Goal: Transaction & Acquisition: Book appointment/travel/reservation

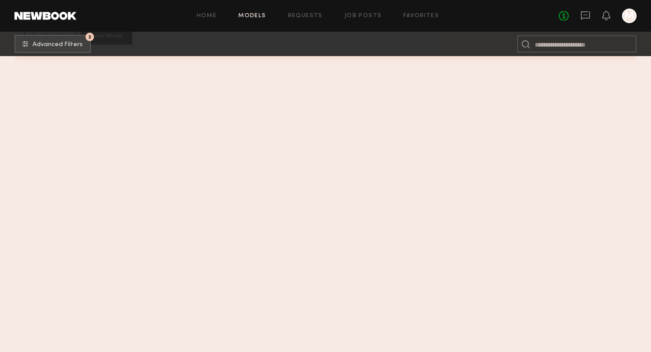
scroll to position [30094, 0]
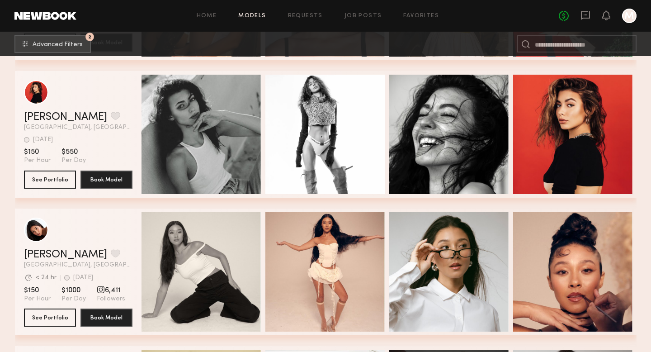
click at [75, 33] on nb-browse-subheader "2 Advanced Filters 2" at bounding box center [325, 44] width 651 height 24
click at [76, 47] on button "2 Advanced Filters" at bounding box center [52, 43] width 76 height 18
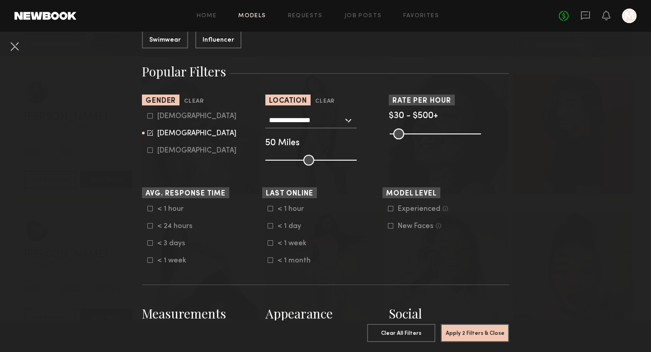
scroll to position [131, 0]
click at [333, 110] on nb-browse-filter "**********" at bounding box center [325, 129] width 120 height 71
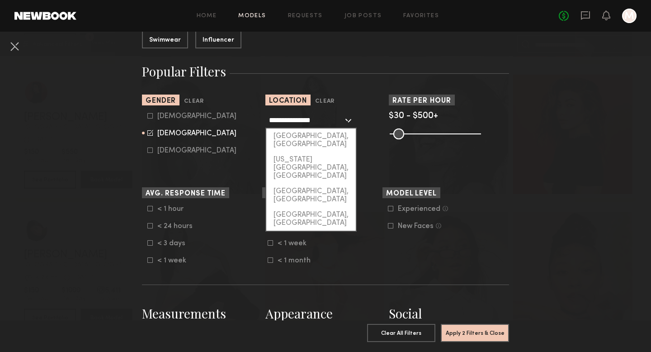
click at [333, 114] on input "**********" at bounding box center [306, 119] width 74 height 15
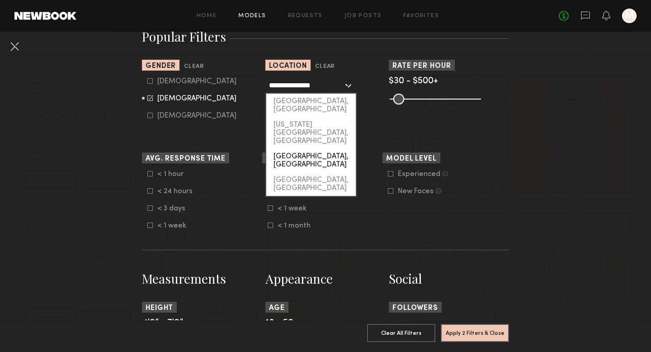
scroll to position [106, 0]
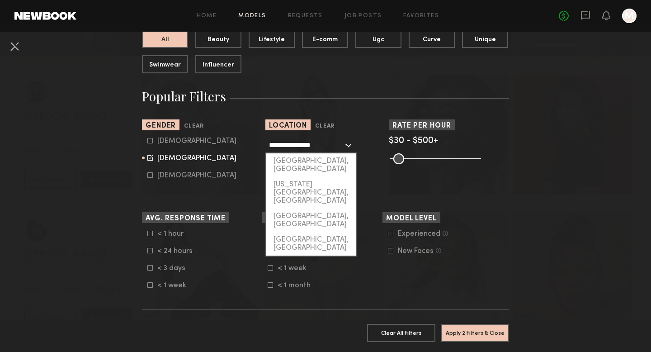
click at [325, 141] on input "**********" at bounding box center [306, 144] width 74 height 15
drag, startPoint x: 325, startPoint y: 141, endPoint x: 228, endPoint y: 138, distance: 96.3
click at [228, 138] on section "**********" at bounding box center [325, 154] width 367 height 71
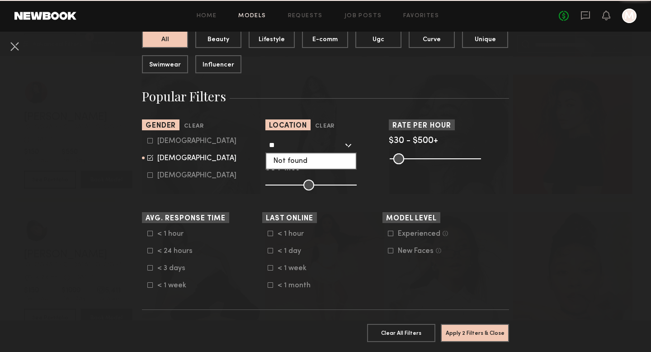
type input "*"
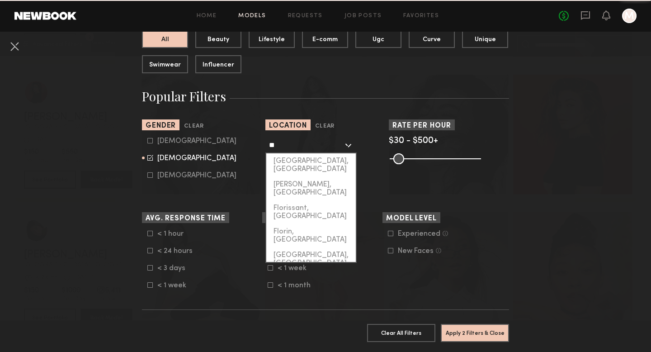
type input "*"
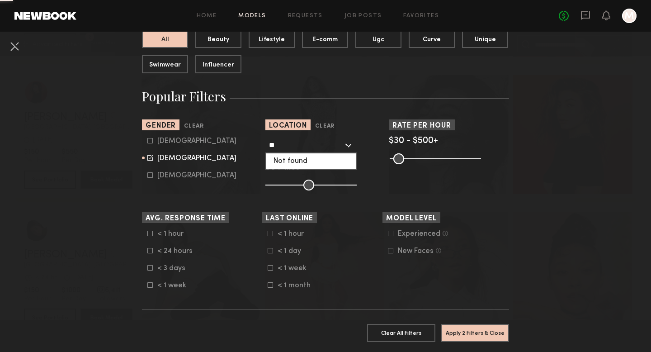
type input "*"
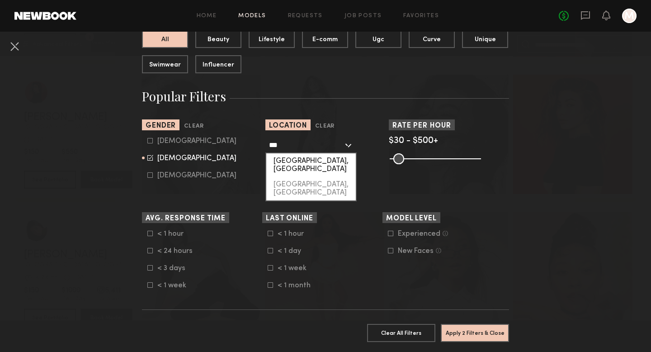
click at [306, 162] on div "Phoenix, AZ" at bounding box center [310, 165] width 89 height 24
type input "**********"
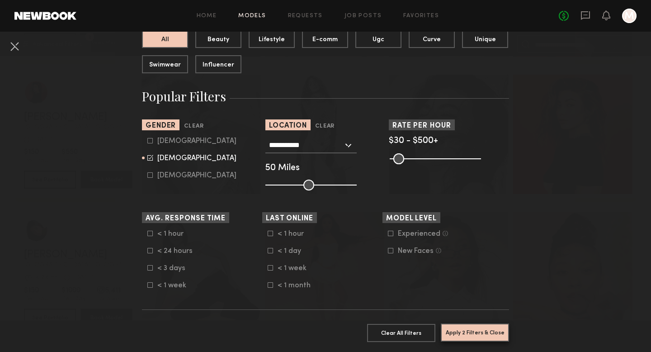
click at [469, 335] on button "Apply 2 Filters & Close" at bounding box center [475, 332] width 68 height 18
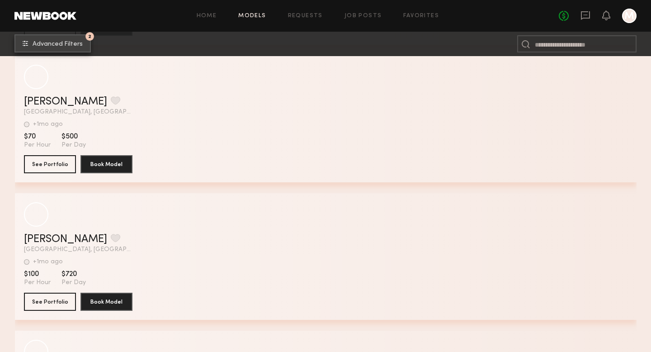
scroll to position [314, 0]
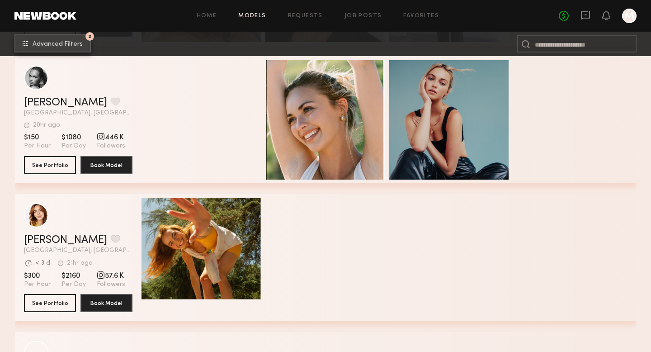
scroll to position [427, 0]
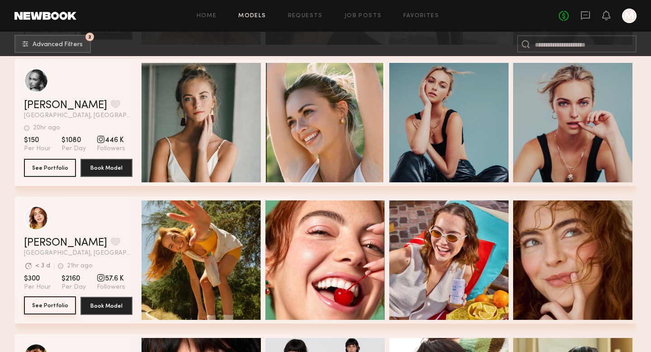
click at [42, 304] on button "See Portfolio" at bounding box center [50, 305] width 52 height 18
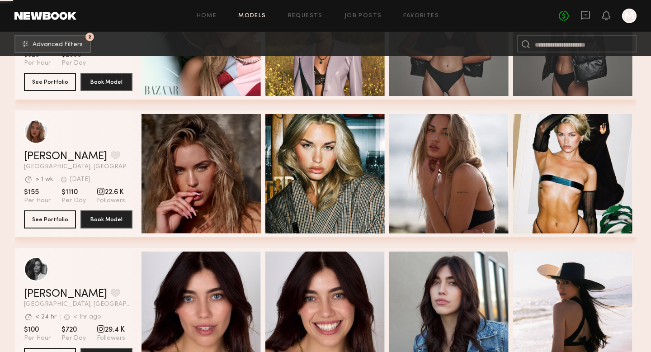
scroll to position [1066, 0]
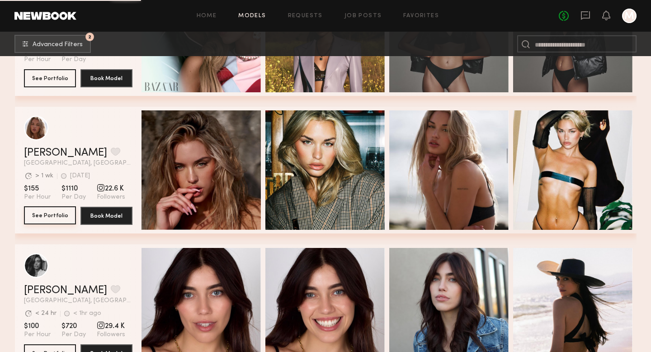
click at [57, 221] on button "See Portfolio" at bounding box center [50, 215] width 52 height 18
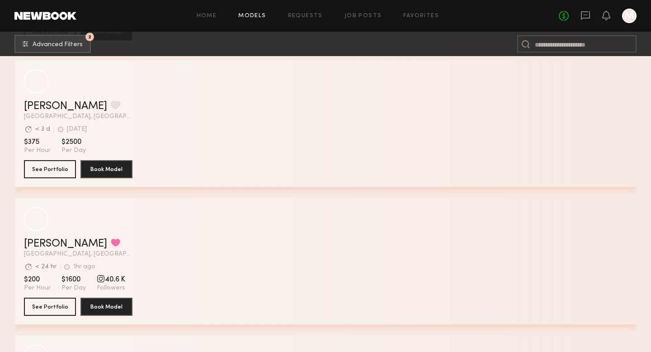
scroll to position [3175, 0]
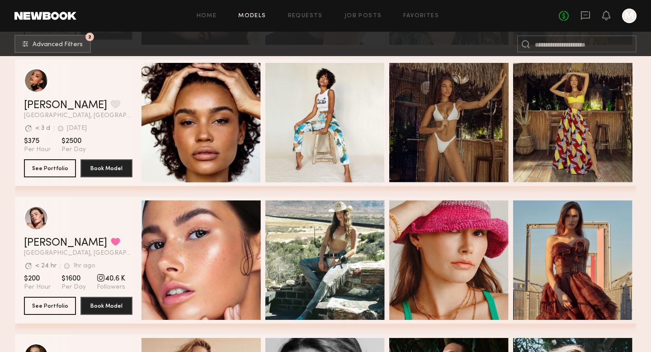
click at [56, 177] on section "Juliette N. Favorite Los Angeles, CA Avg. request response time < 3 d 1wk ago L…" at bounding box center [78, 122] width 108 height 127
click at [56, 174] on button "See Portfolio" at bounding box center [50, 168] width 52 height 18
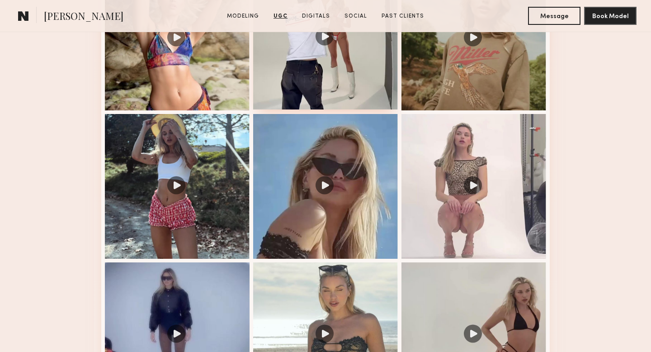
scroll to position [1014, 0]
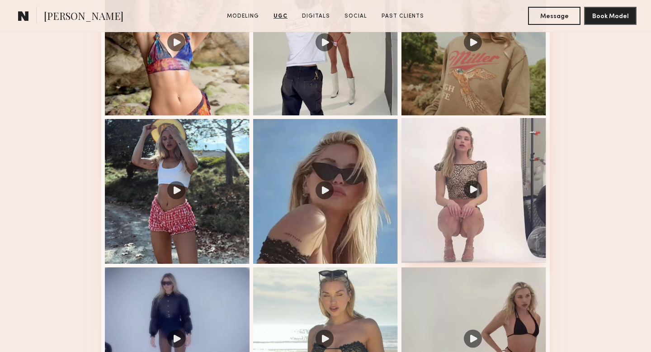
click at [471, 185] on div at bounding box center [473, 190] width 145 height 145
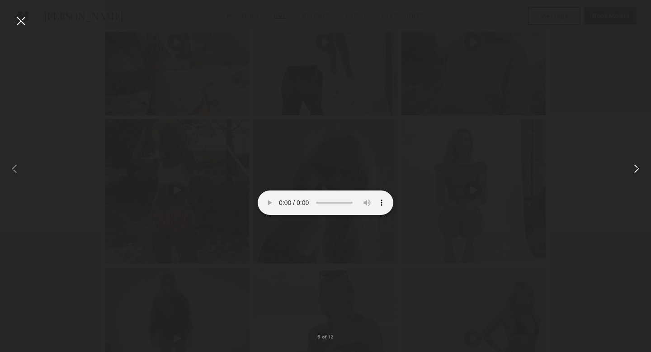
click at [637, 167] on common-icon at bounding box center [636, 168] width 14 height 14
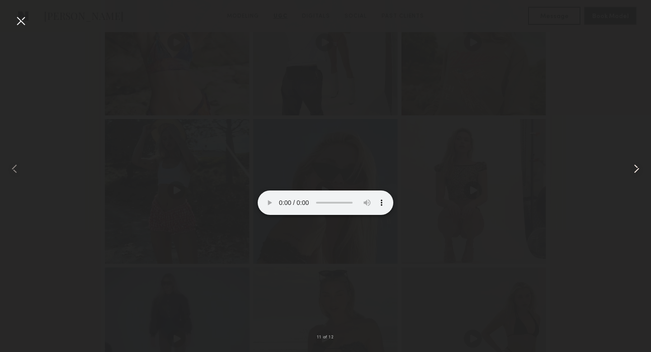
click at [637, 167] on common-icon at bounding box center [636, 168] width 14 height 14
click at [24, 22] on div at bounding box center [21, 21] width 14 height 14
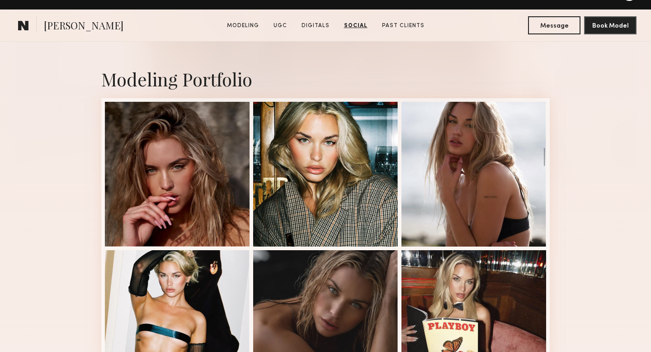
scroll to position [0, 0]
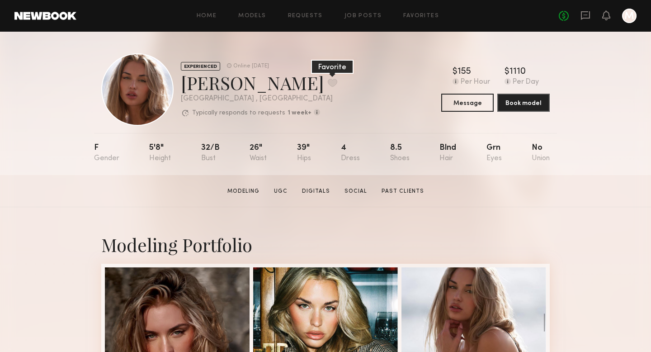
click at [328, 80] on button at bounding box center [332, 83] width 9 height 8
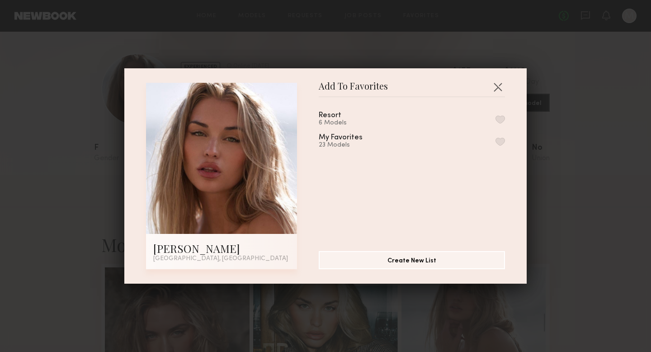
click at [502, 114] on div "Resort 6 Models" at bounding box center [412, 119] width 186 height 15
click at [502, 117] on button "button" at bounding box center [499, 119] width 9 height 8
click at [499, 87] on button "button" at bounding box center [497, 87] width 14 height 14
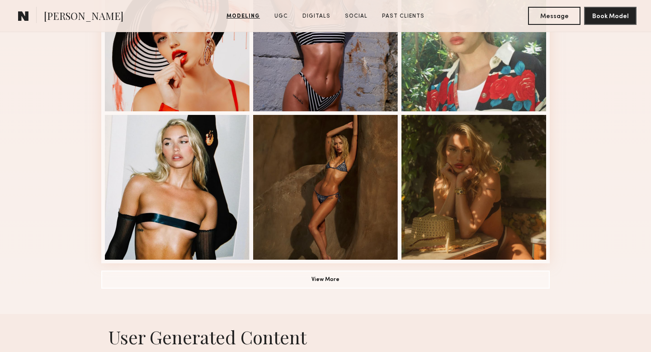
scroll to position [598, 0]
